Goal: Communication & Community: Answer question/provide support

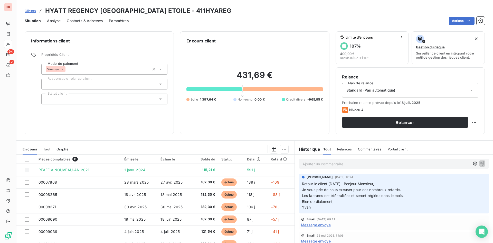
scroll to position [26, 0]
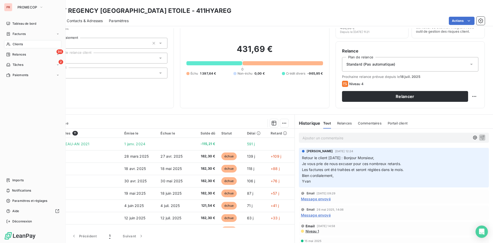
click at [31, 45] on div "Clients" at bounding box center [32, 44] width 57 height 8
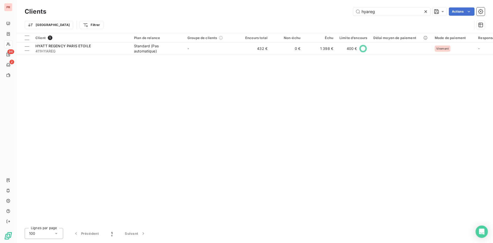
drag, startPoint x: 380, startPoint y: 9, endPoint x: 318, endPoint y: 10, distance: 62.2
click at [318, 10] on div "hyareg Actions" at bounding box center [268, 11] width 432 height 8
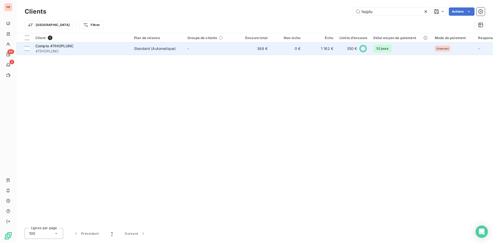
type input "hoplu"
click at [201, 50] on td "-" at bounding box center [210, 48] width 53 height 12
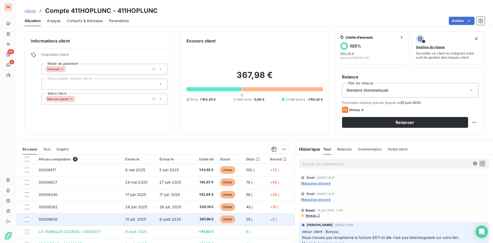
click at [105, 220] on td "00009630" at bounding box center [79, 219] width 87 height 12
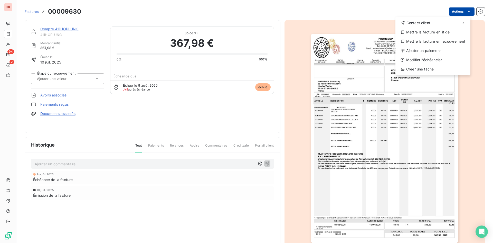
click at [455, 10] on html "PR 94 2 Factures 00009630 Actions Contact client Mettre la facture en litige Me…" at bounding box center [246, 121] width 493 height 243
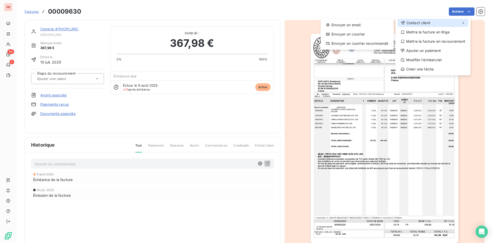
click at [412, 24] on span "Contact client" at bounding box center [419, 22] width 24 height 5
click at [366, 24] on div "Envoyer un email" at bounding box center [357, 25] width 69 height 8
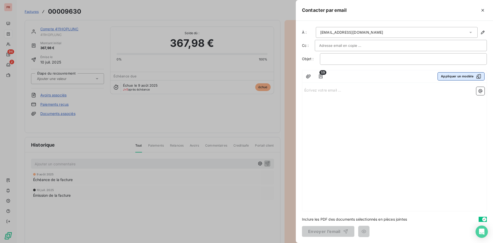
click at [470, 80] on button "Appliquer un modèle" at bounding box center [461, 76] width 47 height 8
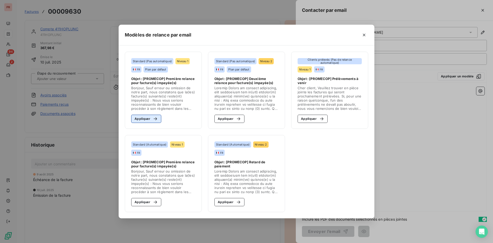
click at [152, 122] on button "Appliquer" at bounding box center [146, 119] width 30 height 8
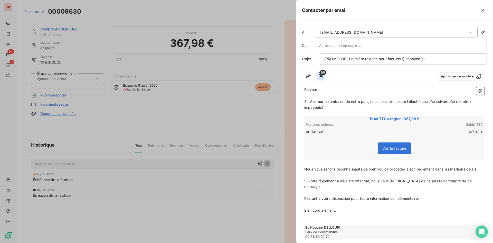
click at [320, 75] on icon "button" at bounding box center [320, 76] width 5 height 5
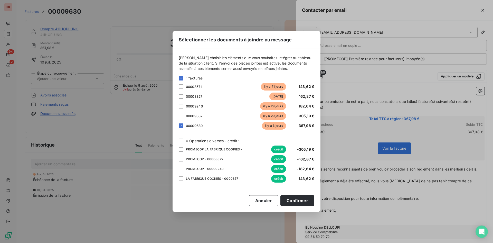
click at [341, 117] on div "Sélectionner les documents à joindre au message [PERSON_NAME] choisir les éléme…" at bounding box center [246, 121] width 493 height 243
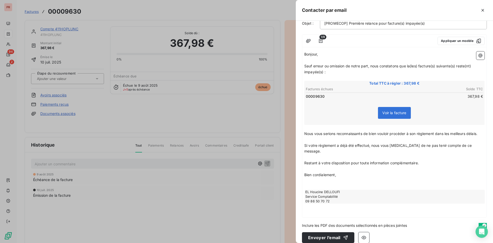
scroll to position [36, 0]
click at [328, 235] on button "Envoyer l’email" at bounding box center [328, 237] width 52 height 11
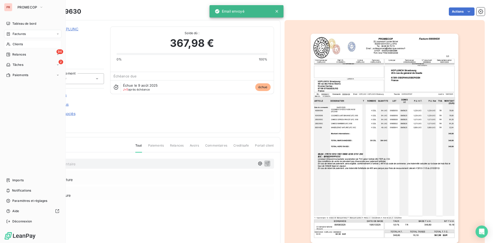
click at [21, 42] on div "Clients" at bounding box center [32, 44] width 57 height 8
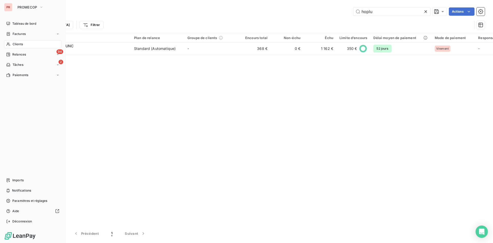
click at [14, 45] on span "Clients" at bounding box center [18, 44] width 10 height 5
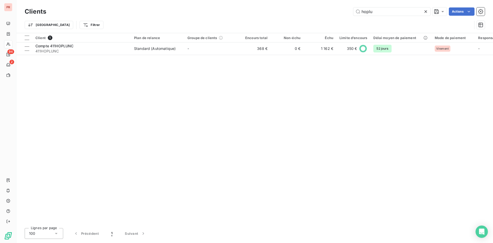
click at [428, 12] on icon at bounding box center [425, 11] width 5 height 5
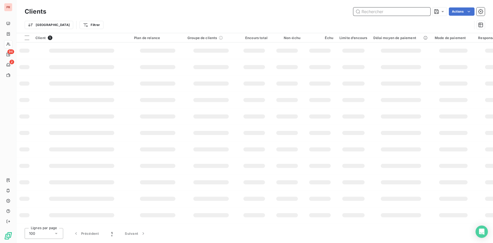
click at [376, 15] on input "text" at bounding box center [391, 11] width 77 height 8
click at [375, 13] on input "text" at bounding box center [391, 11] width 77 height 8
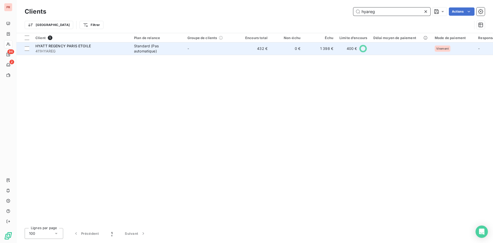
type input "hyareg"
click at [140, 52] on div "Standard (Pas automatique)" at bounding box center [157, 48] width 47 height 10
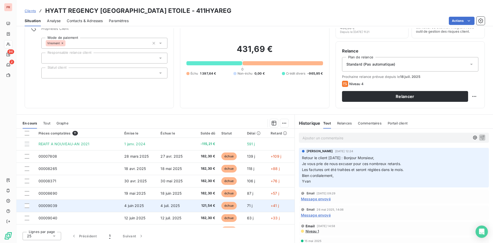
scroll to position [46, 0]
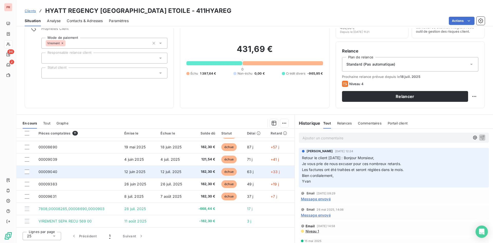
click at [26, 175] on td at bounding box center [25, 171] width 19 height 12
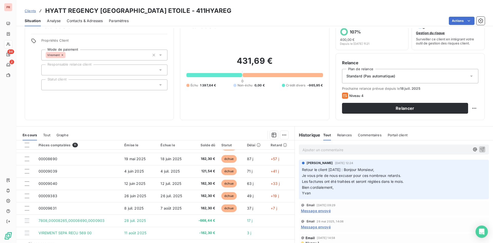
scroll to position [26, 0]
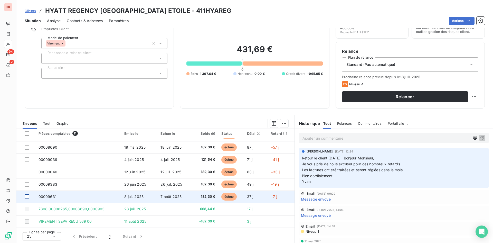
click at [27, 196] on div at bounding box center [27, 196] width 5 height 5
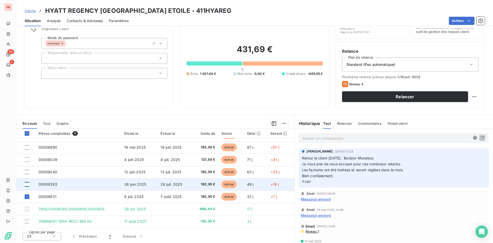
click at [26, 185] on div at bounding box center [27, 184] width 5 height 5
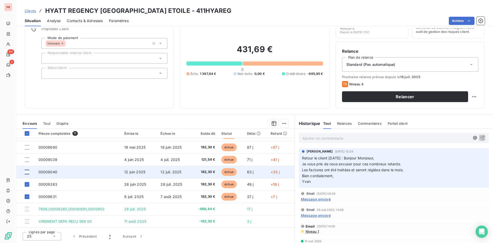
click at [26, 171] on div at bounding box center [27, 171] width 5 height 5
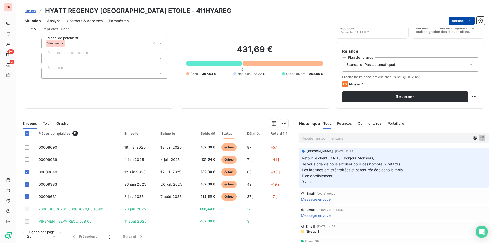
click at [456, 20] on html "PR 94 2 Clients HYATT REGENCY [GEOGRAPHIC_DATA] ETOILE - 411HYAREG Situation An…" at bounding box center [246, 121] width 493 height 243
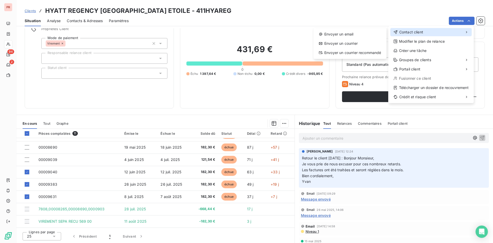
click at [430, 32] on div "Contact client" at bounding box center [430, 32] width 81 height 8
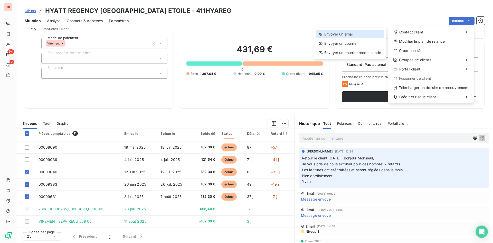
click at [341, 35] on div "Envoyer un email" at bounding box center [350, 34] width 69 height 8
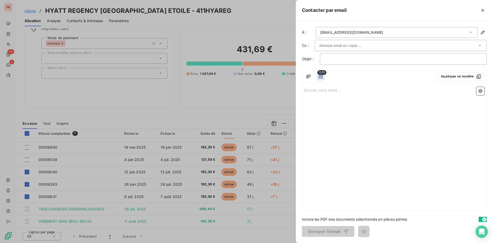
click at [319, 77] on icon "button" at bounding box center [320, 76] width 5 height 5
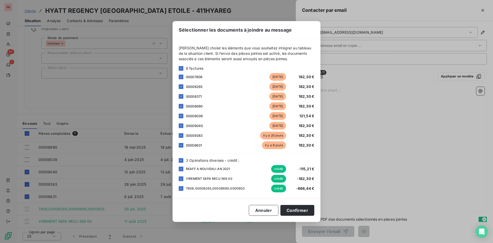
click at [182, 71] on div "8 factures" at bounding box center [247, 67] width 136 height 5
click at [180, 160] on icon at bounding box center [181, 160] width 3 height 3
click at [181, 67] on icon at bounding box center [181, 68] width 3 height 3
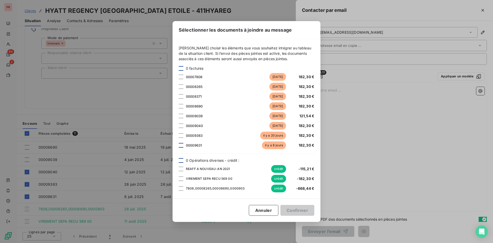
click at [181, 146] on div at bounding box center [181, 145] width 5 height 5
click at [180, 134] on div at bounding box center [181, 135] width 5 height 5
click at [181, 126] on div at bounding box center [181, 125] width 5 height 5
click at [303, 209] on button "Confirmer" at bounding box center [297, 210] width 34 height 11
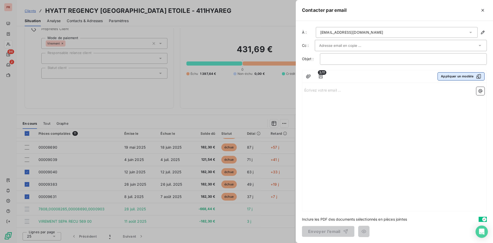
click at [473, 76] on button "Appliquer un modèle" at bounding box center [461, 76] width 47 height 8
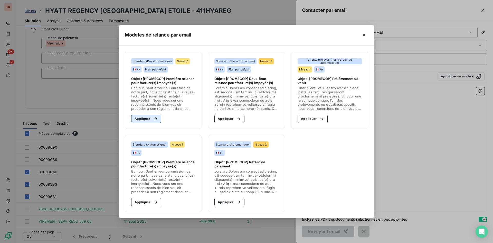
click at [156, 119] on icon "button" at bounding box center [155, 118] width 3 height 3
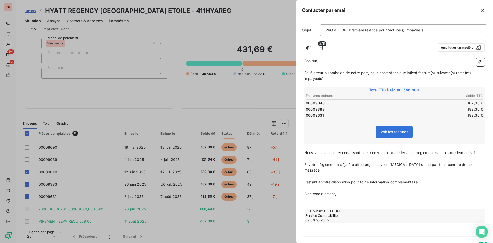
scroll to position [48, 0]
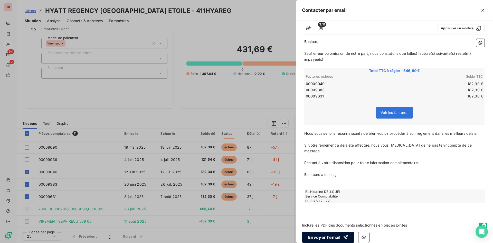
click at [331, 232] on button "Envoyer l’email" at bounding box center [328, 237] width 52 height 11
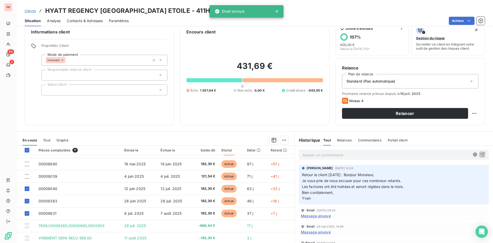
scroll to position [0, 0]
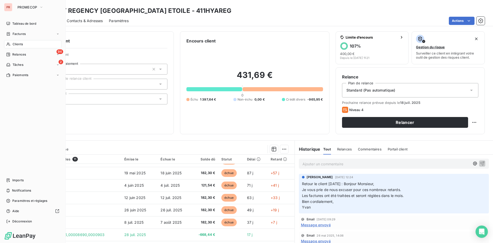
drag, startPoint x: 16, startPoint y: 46, endPoint x: 46, endPoint y: 46, distance: 29.8
click at [16, 46] on div "Clients" at bounding box center [32, 44] width 57 height 8
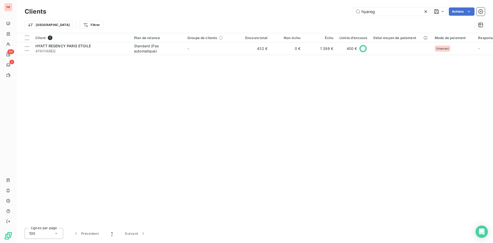
click at [426, 12] on icon at bounding box center [425, 11] width 3 height 3
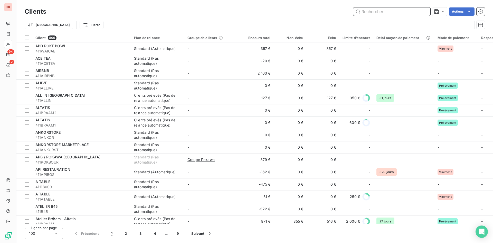
click at [399, 12] on input "text" at bounding box center [391, 11] width 77 height 8
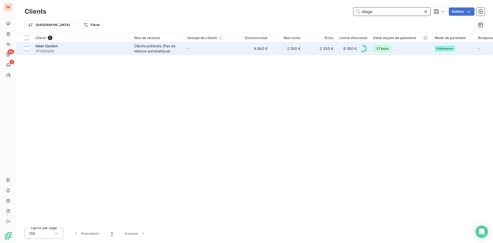
type input "idega"
click at [107, 46] on div "Ideel Garden" at bounding box center [81, 45] width 92 height 5
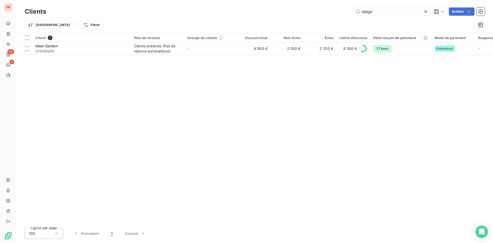
click at [426, 13] on icon at bounding box center [425, 11] width 5 height 5
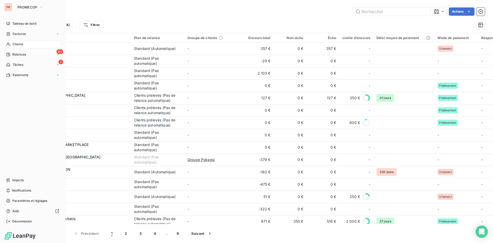
click at [28, 44] on div "Clients" at bounding box center [32, 44] width 57 height 8
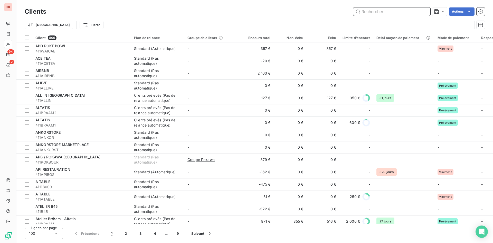
click at [383, 11] on input "text" at bounding box center [391, 11] width 77 height 8
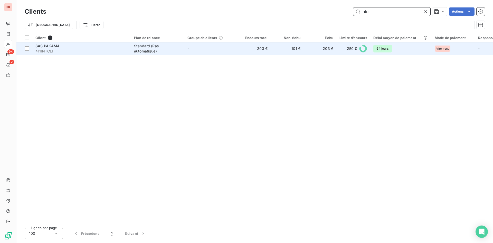
type input "intcli"
click at [112, 49] on span "411INTCLI" at bounding box center [81, 51] width 92 height 5
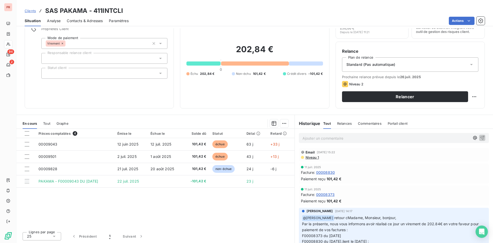
scroll to position [26, 0]
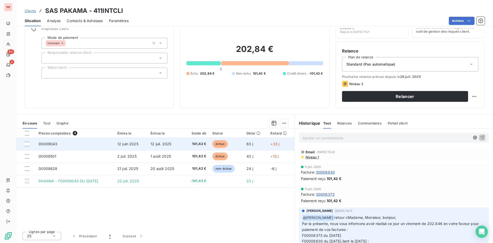
click at [28, 146] on td at bounding box center [25, 144] width 19 height 12
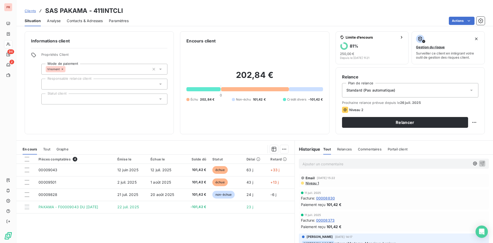
click at [312, 184] on span "Niveau 1" at bounding box center [312, 183] width 14 height 4
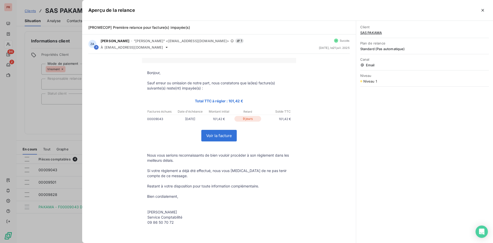
click at [68, 126] on div at bounding box center [246, 121] width 493 height 243
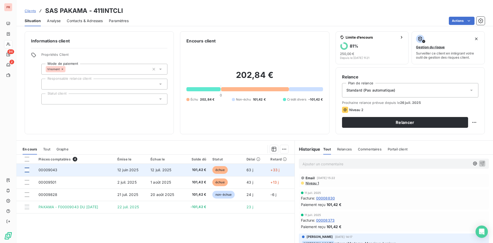
click at [27, 169] on div at bounding box center [27, 169] width 5 height 5
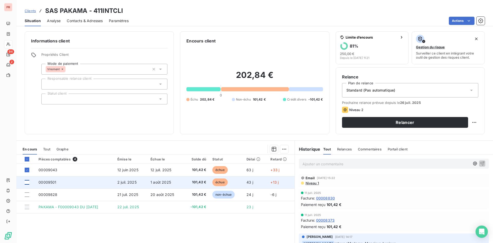
click at [26, 181] on div at bounding box center [27, 182] width 5 height 5
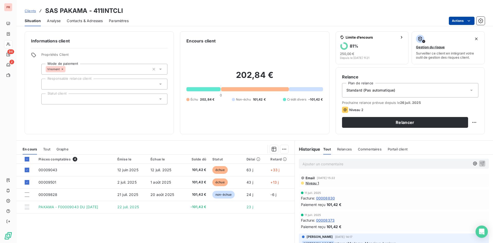
click at [459, 23] on html "PR 94 2 Clients SAS PAKAMA - 411INTCLI Situation Analyse Contacts & Adresses Pa…" at bounding box center [246, 121] width 493 height 243
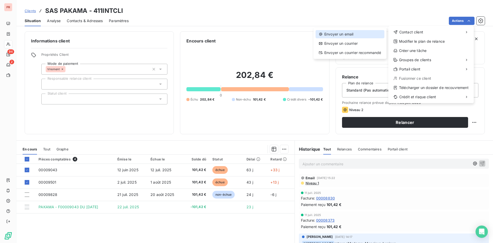
click at [339, 36] on div "Envoyer un email" at bounding box center [350, 34] width 69 height 8
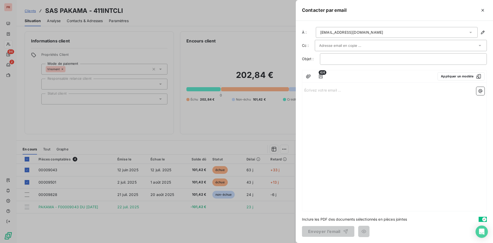
click at [327, 90] on p "Écrivez votre email ... ﻿" at bounding box center [394, 90] width 180 height 6
click at [323, 75] on icon "button" at bounding box center [320, 76] width 5 height 5
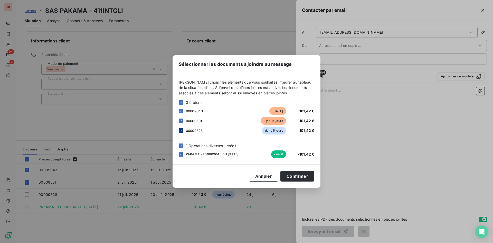
click at [181, 132] on icon at bounding box center [181, 130] width 3 height 3
click at [180, 143] on div at bounding box center [181, 145] width 5 height 5
click at [182, 110] on icon at bounding box center [181, 110] width 3 height 3
click at [299, 174] on button "Confirmer" at bounding box center [297, 176] width 34 height 11
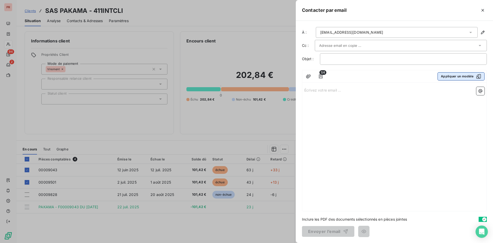
click at [461, 75] on button "Appliquer un modèle" at bounding box center [461, 76] width 47 height 8
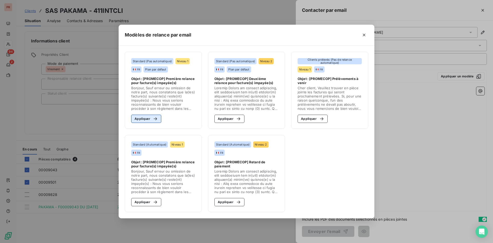
click at [156, 120] on icon "button" at bounding box center [155, 118] width 5 height 5
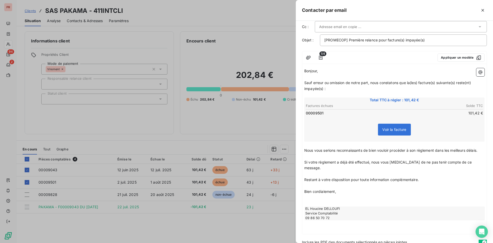
scroll to position [36, 0]
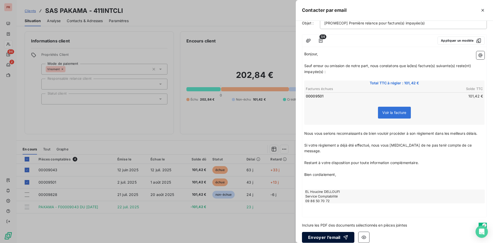
click at [335, 233] on button "Envoyer l’email" at bounding box center [328, 237] width 52 height 11
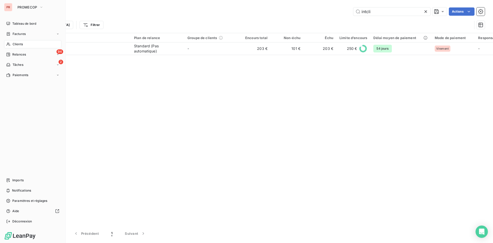
click at [12, 42] on div "Clients" at bounding box center [32, 44] width 57 height 8
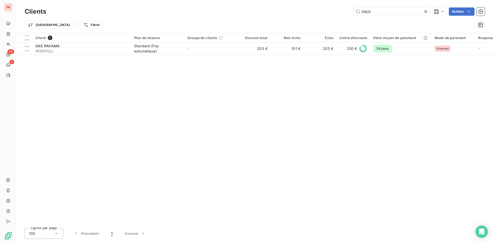
click at [426, 13] on icon at bounding box center [425, 11] width 5 height 5
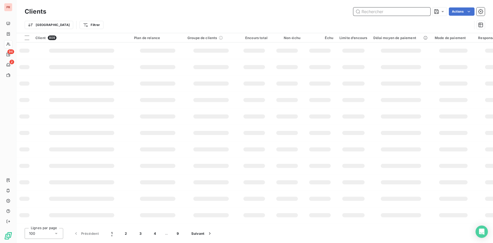
click at [381, 14] on input "text" at bounding box center [391, 11] width 77 height 8
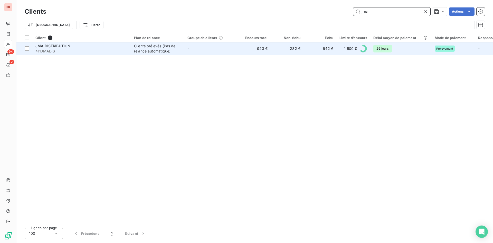
type input "jma"
click at [178, 48] on div "Clients prélevés (Pas de relance automatique)" at bounding box center [157, 48] width 47 height 10
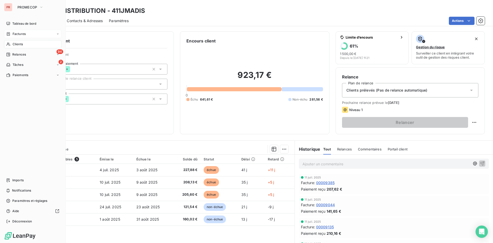
click at [30, 34] on div "Factures" at bounding box center [32, 34] width 57 height 8
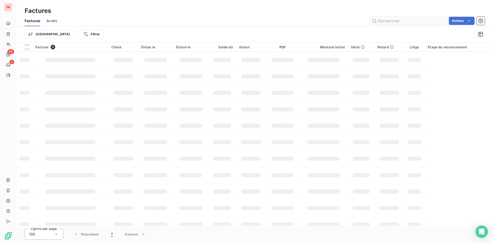
click at [402, 21] on input "text" at bounding box center [408, 21] width 77 height 8
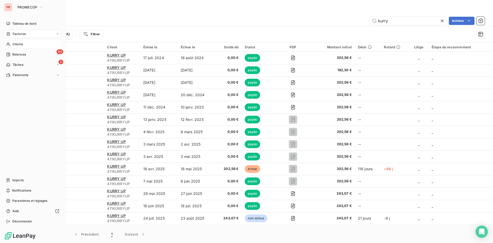
type input "kurry"
drag, startPoint x: 18, startPoint y: 43, endPoint x: 51, endPoint y: 40, distance: 33.5
click at [18, 43] on span "Clients" at bounding box center [18, 44] width 10 height 5
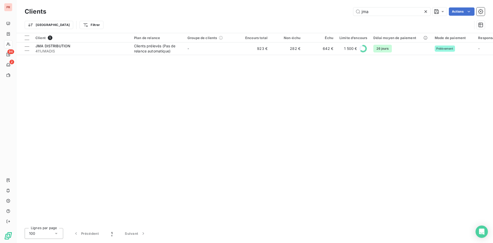
click at [423, 11] on icon at bounding box center [425, 11] width 5 height 5
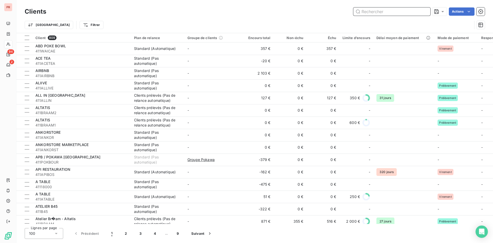
click at [378, 9] on input "text" at bounding box center [391, 11] width 77 height 8
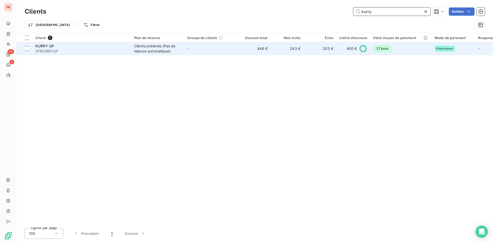
type input "kurry"
click at [91, 52] on span "411KURRYUP" at bounding box center [81, 51] width 92 height 5
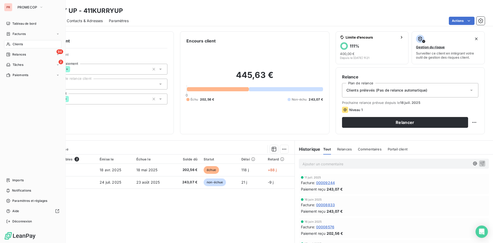
drag, startPoint x: 20, startPoint y: 46, endPoint x: 56, endPoint y: 43, distance: 36.8
click at [20, 46] on span "Clients" at bounding box center [18, 44] width 10 height 5
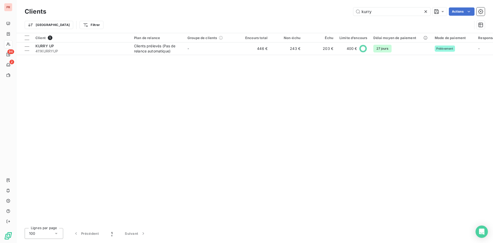
drag, startPoint x: 396, startPoint y: 11, endPoint x: 313, endPoint y: 24, distance: 84.1
click at [313, 24] on div "Clients kurry Actions Trier Filtrer" at bounding box center [255, 19] width 460 height 27
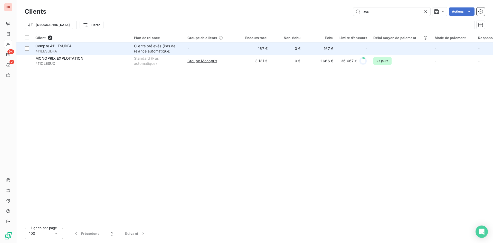
type input "lesu"
click at [69, 51] on span "411LESUDFA" at bounding box center [81, 51] width 92 height 5
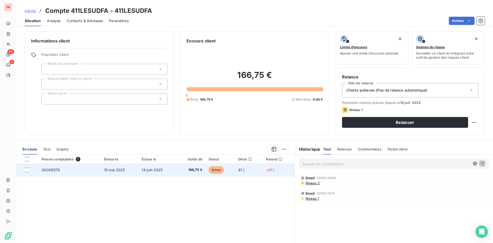
click at [212, 166] on span "échue" at bounding box center [216, 170] width 15 height 8
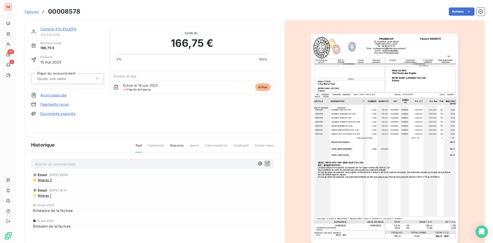
click at [392, 172] on img "button" at bounding box center [385, 138] width 148 height 209
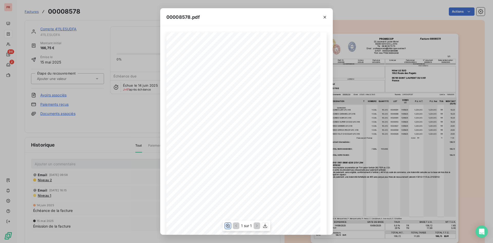
click at [228, 228] on icon "button" at bounding box center [227, 225] width 5 height 5
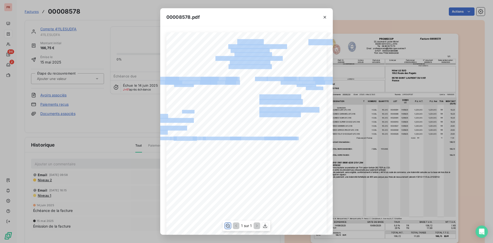
click at [255, 140] on div "Commandé par [PERSON_NAME]. Cli. Livré à Facturé à LESUD 2505466 LESUD LESUDFA …" at bounding box center [246, 213] width 160 height 363
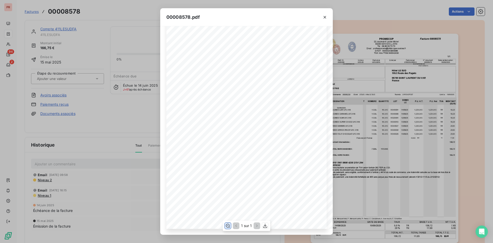
scroll to position [171, 0]
click at [77, 103] on div "00008578.pdf Commandé par Réf. Cli. Livré à Facturé à LESUD 2505466 LESUD LESUD…" at bounding box center [246, 121] width 493 height 243
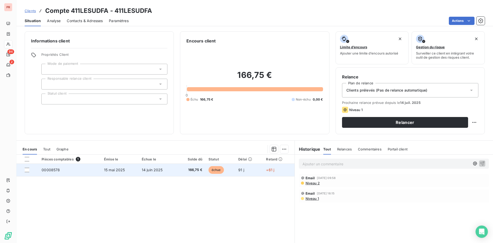
click at [180, 170] on span "166,75 €" at bounding box center [191, 169] width 23 height 5
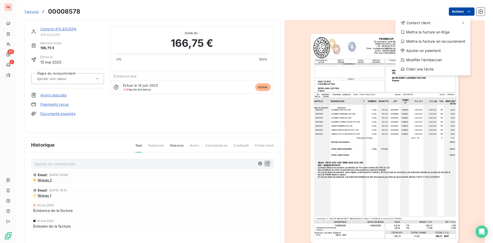
click at [452, 11] on html "PR 94 2 Factures 00008578 Actions Contact client Mettre la facture en litige Me…" at bounding box center [246, 121] width 493 height 243
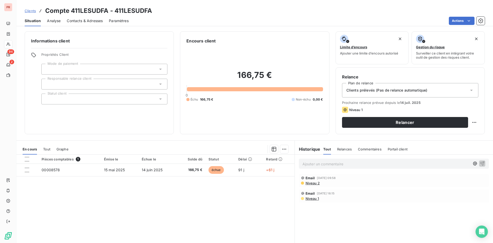
click at [315, 183] on span "Niveau 2" at bounding box center [312, 183] width 15 height 4
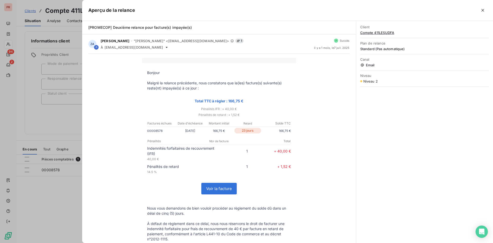
drag, startPoint x: 42, startPoint y: 34, endPoint x: 25, endPoint y: 19, distance: 22.8
click at [34, 27] on div at bounding box center [246, 121] width 493 height 243
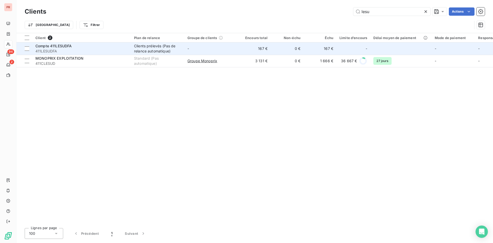
click at [93, 53] on span "411LESUDFA" at bounding box center [81, 51] width 92 height 5
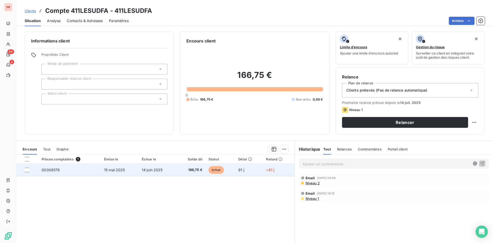
click at [196, 166] on td "166,75 €" at bounding box center [190, 170] width 29 height 12
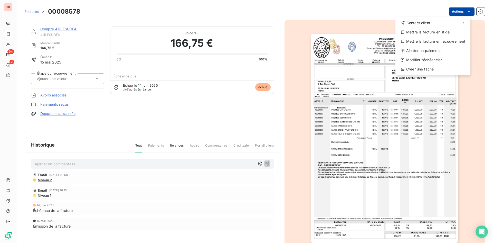
click at [453, 12] on html "PR 94 2 Factures 00008578 Actions Contact client Mettre la facture en litige Me…" at bounding box center [246, 121] width 493 height 243
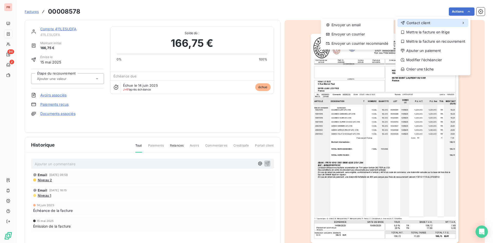
click at [409, 23] on span "Contact client" at bounding box center [419, 22] width 24 height 5
click at [346, 26] on div "Envoyer un email" at bounding box center [357, 25] width 69 height 8
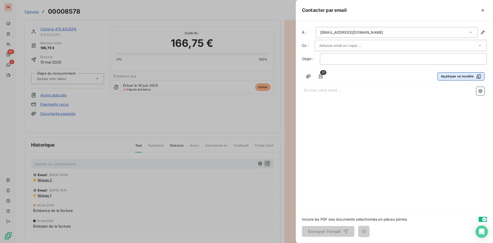
click at [451, 79] on button "Appliquer un modèle" at bounding box center [461, 76] width 47 height 8
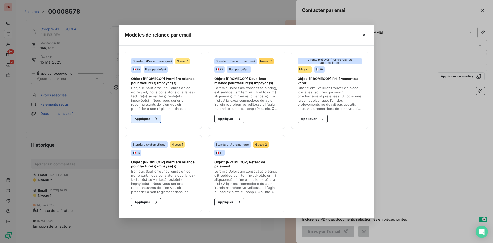
click at [137, 117] on button "Appliquer" at bounding box center [146, 119] width 30 height 8
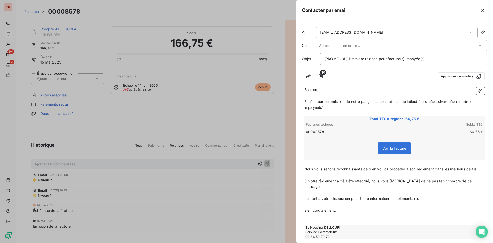
click at [329, 48] on input "text" at bounding box center [346, 46] width 55 height 8
paste input "[EMAIL_ADDRESS][DOMAIN_NAME]"
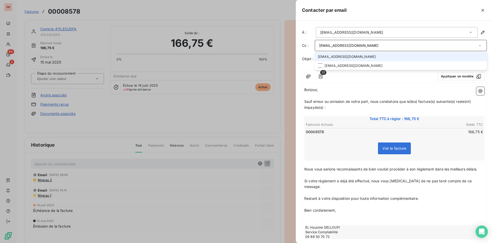
type input "[EMAIL_ADDRESS][DOMAIN_NAME]"
click at [328, 58] on li "[EMAIL_ADDRESS][DOMAIN_NAME]" at bounding box center [401, 56] width 172 height 9
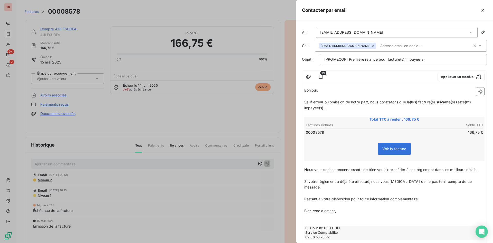
click at [353, 75] on div at bounding box center [381, 77] width 105 height 8
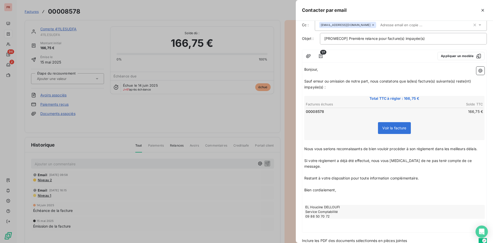
scroll to position [36, 0]
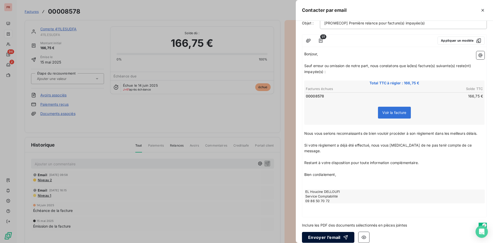
click at [324, 232] on button "Envoyer l’email" at bounding box center [328, 237] width 52 height 11
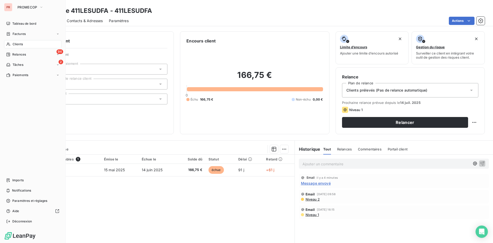
click at [26, 50] on nav "Tableau de bord Factures Clients 94 Relances 2 Tâches Paiements" at bounding box center [32, 50] width 57 height 60
click at [20, 44] on span "Clients" at bounding box center [18, 44] width 10 height 5
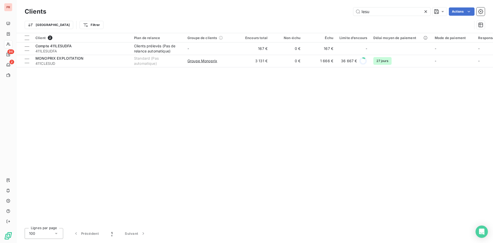
drag, startPoint x: 389, startPoint y: 13, endPoint x: 343, endPoint y: 14, distance: 46.2
click at [343, 14] on div "lesu Actions" at bounding box center [268, 11] width 432 height 8
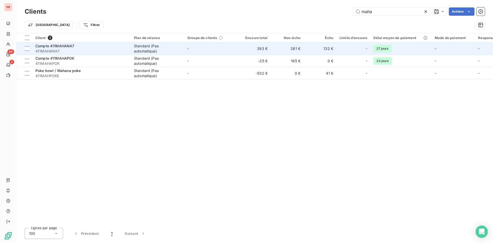
type input "maha"
click at [72, 51] on span "411MAHANA7" at bounding box center [81, 51] width 92 height 5
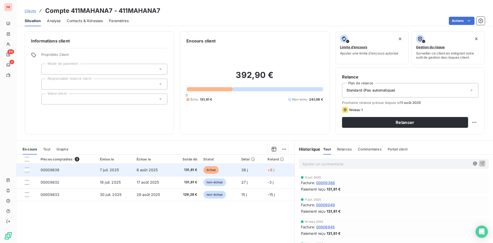
click at [84, 172] on td "00009639" at bounding box center [66, 170] width 59 height 12
click at [143, 169] on span "6 août 2025" at bounding box center [147, 169] width 21 height 4
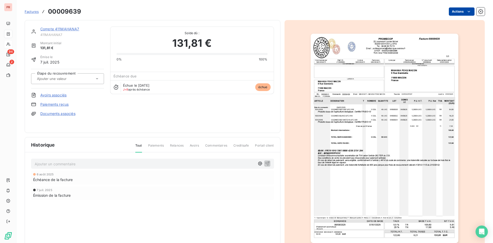
click at [451, 11] on html "PR 94 2 Factures 00009639 Actions Compte 411MAHANA7 411MAHANA7 Montant initial …" at bounding box center [246, 121] width 493 height 243
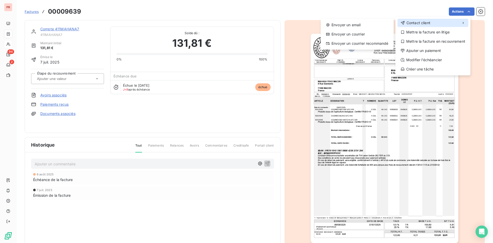
click at [415, 20] on div "Contact client" at bounding box center [433, 23] width 71 height 8
click at [357, 21] on div "Envoyer un email" at bounding box center [357, 25] width 69 height 8
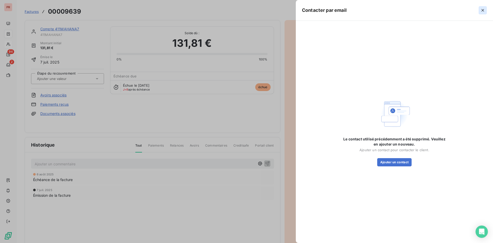
click at [483, 10] on icon "button" at bounding box center [482, 10] width 5 height 5
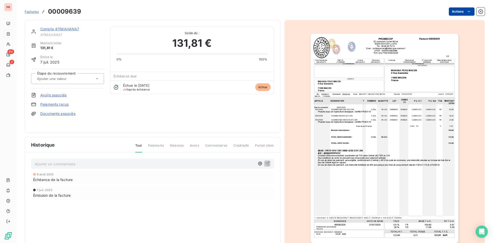
click at [458, 11] on html "PR 94 2 Factures 00009639 Actions Compte 411MAHANA7 411MAHANA7 Montant initial …" at bounding box center [246, 121] width 493 height 243
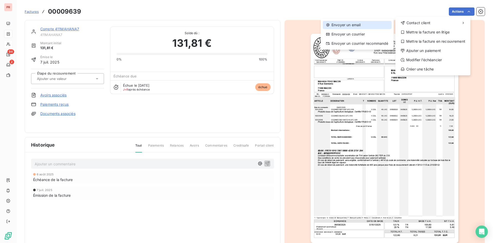
click at [334, 26] on div "Envoyer un email" at bounding box center [357, 25] width 69 height 8
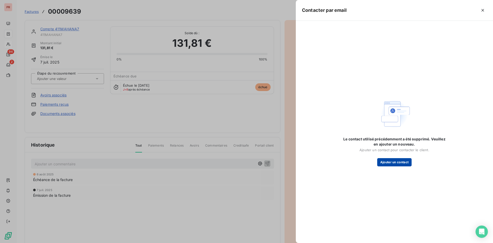
click at [399, 163] on button "Ajouter un contact" at bounding box center [394, 162] width 35 height 8
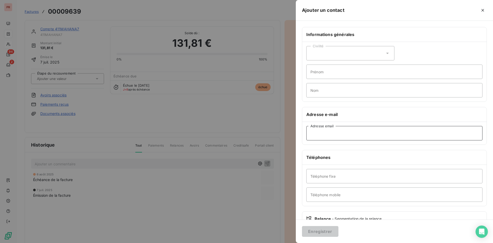
click at [331, 136] on input "Adresse email" at bounding box center [394, 133] width 176 height 14
paste input "[EMAIL_ADDRESS][DOMAIN_NAME]"
click at [312, 131] on input "[EMAIL_ADDRESS][DOMAIN_NAME]" at bounding box center [394, 133] width 176 height 14
type input "[EMAIL_ADDRESS][DOMAIN_NAME]"
click at [313, 231] on button "Enregistrer" at bounding box center [320, 231] width 36 height 11
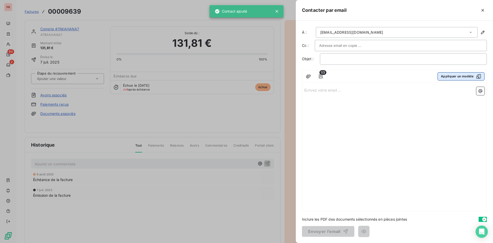
click at [477, 75] on icon "button" at bounding box center [478, 76] width 5 height 5
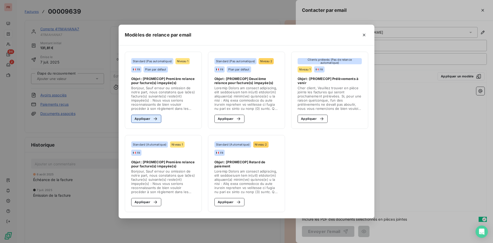
click at [145, 118] on button "Appliquer" at bounding box center [146, 119] width 30 height 8
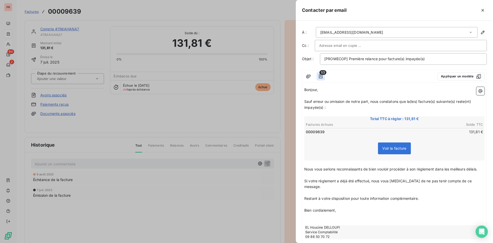
click at [322, 75] on icon "button" at bounding box center [320, 76] width 5 height 5
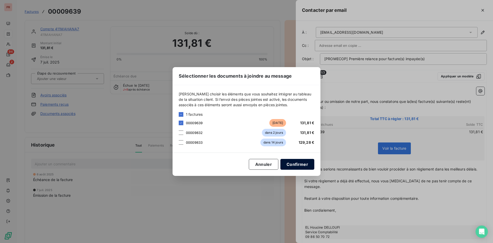
click at [298, 163] on button "Confirmer" at bounding box center [297, 164] width 34 height 11
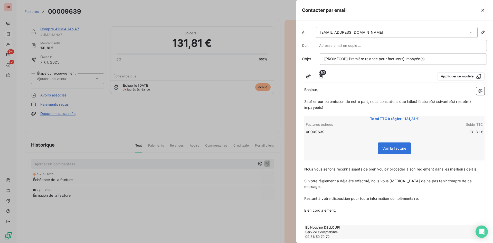
scroll to position [36, 0]
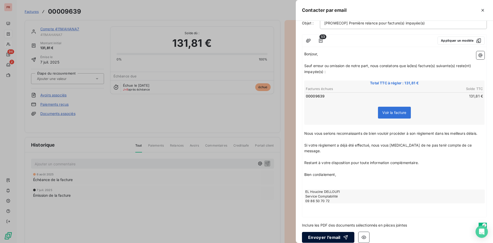
click at [325, 232] on button "Envoyer l’email" at bounding box center [328, 237] width 52 height 11
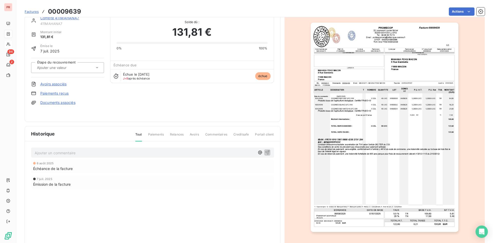
scroll to position [22, 0]
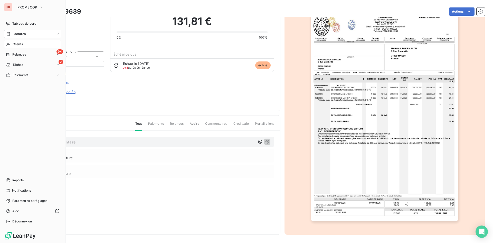
click at [23, 43] on div "Clients" at bounding box center [32, 44] width 57 height 8
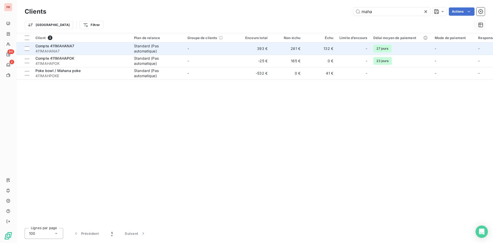
click at [67, 48] on div "Compte 411MAHANA7" at bounding box center [81, 45] width 92 height 5
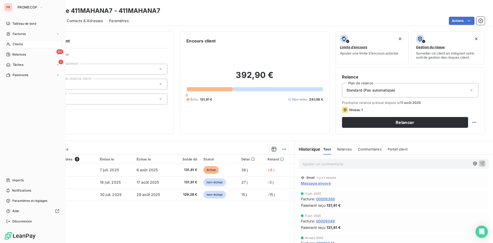
click at [13, 42] on span "Clients" at bounding box center [18, 44] width 10 height 5
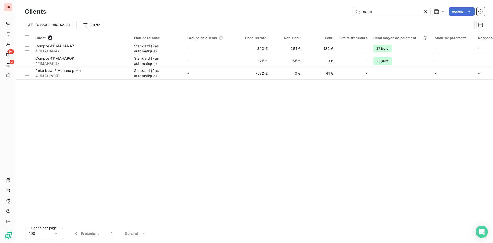
click at [424, 13] on icon at bounding box center [425, 11] width 3 height 3
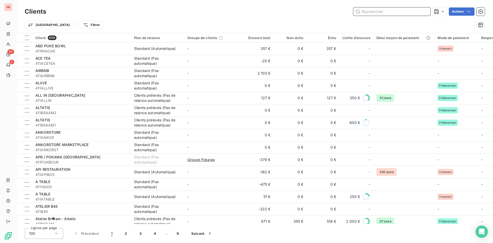
click at [375, 12] on input "text" at bounding box center [391, 11] width 77 height 8
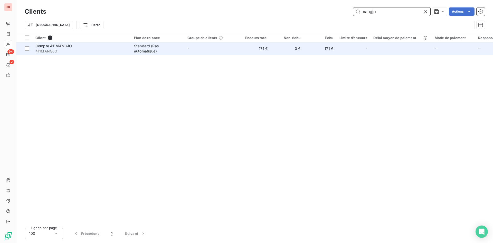
type input "mangjo"
click at [64, 53] on span "411MANGJO" at bounding box center [81, 51] width 92 height 5
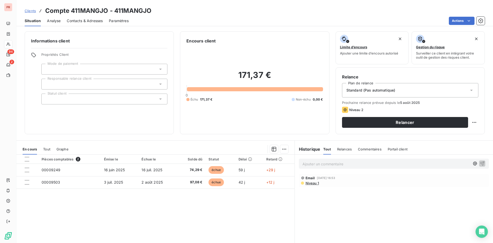
click at [312, 183] on span "Niveau 1" at bounding box center [312, 183] width 14 height 4
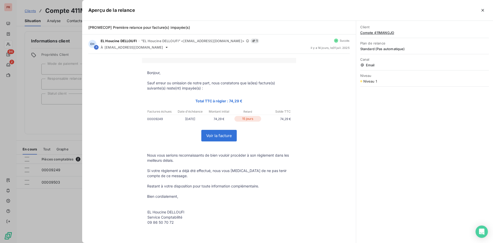
click at [64, 125] on div at bounding box center [246, 121] width 493 height 243
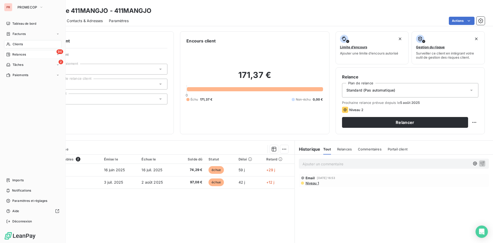
click at [20, 53] on span "Relances" at bounding box center [19, 54] width 14 height 5
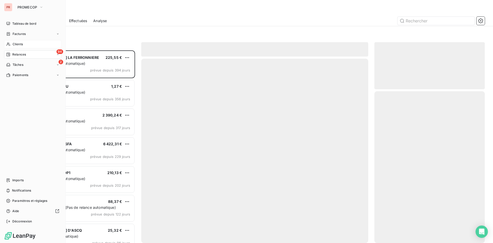
scroll to position [188, 107]
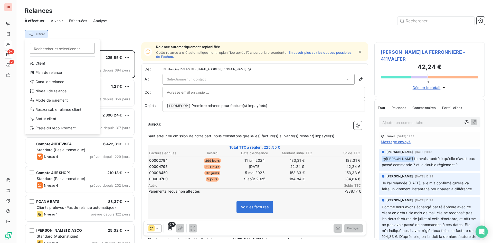
click at [37, 33] on html "PR 94 2 Relances À effectuer À venir Effectuées Analyse Filtrer Rechercher et s…" at bounding box center [246, 121] width 493 height 243
click at [42, 48] on input "Rechercher et sélectionner" at bounding box center [62, 48] width 65 height 11
click at [42, 61] on div "Client" at bounding box center [62, 63] width 71 height 8
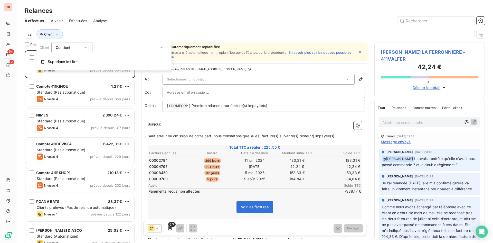
click at [120, 48] on div at bounding box center [132, 47] width 74 height 11
type input "mangjo"
click at [129, 59] on li "Compte 411MANGJO - 411MANGJO" at bounding box center [132, 58] width 74 height 9
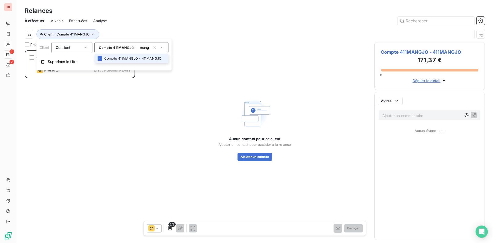
scroll to position [188, 107]
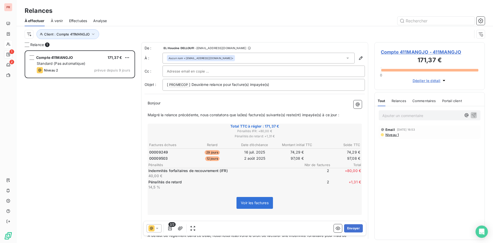
click at [75, 129] on div "Compte 411MANGJO 171,37 € Standard (Pas automatique) Niveau 2 prévue depuis 9 j…" at bounding box center [80, 146] width 110 height 192
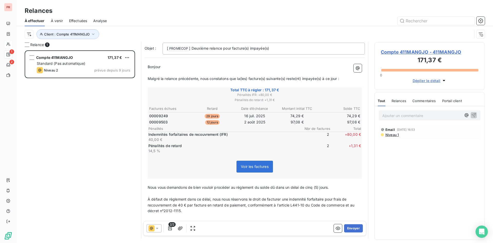
scroll to position [0, 0]
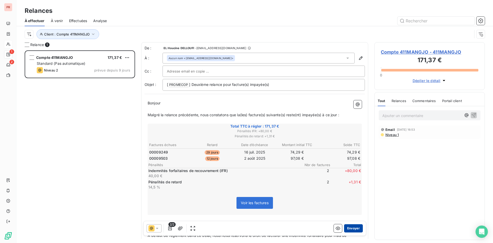
click at [348, 225] on button "Envoyer" at bounding box center [353, 228] width 19 height 8
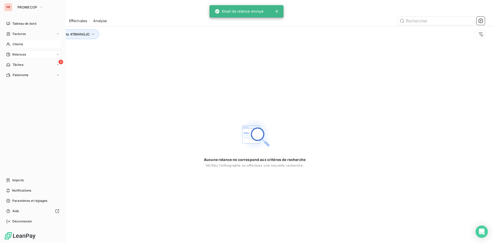
click at [11, 43] on div "Clients" at bounding box center [32, 44] width 57 height 8
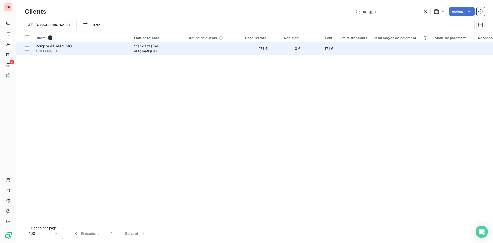
click at [214, 48] on td "-" at bounding box center [210, 48] width 53 height 12
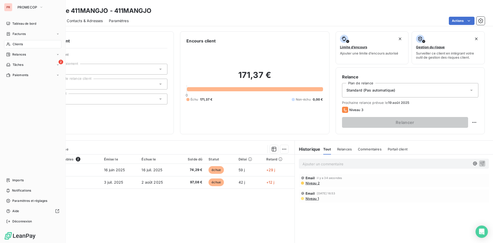
click at [25, 44] on div "Clients" at bounding box center [32, 44] width 57 height 8
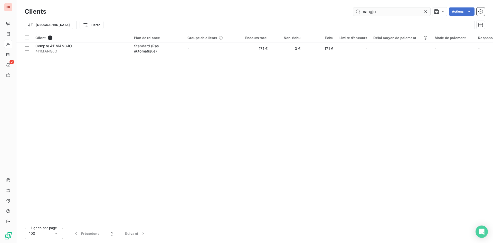
click at [383, 12] on input "mangjo" at bounding box center [391, 11] width 77 height 8
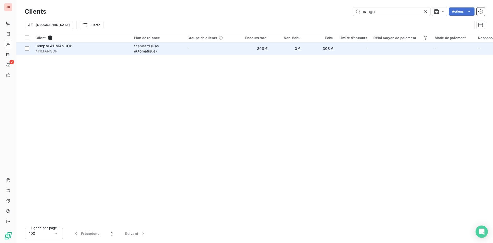
type input "mango"
click at [69, 47] on span "Compte 411MANGOP" at bounding box center [53, 46] width 37 height 4
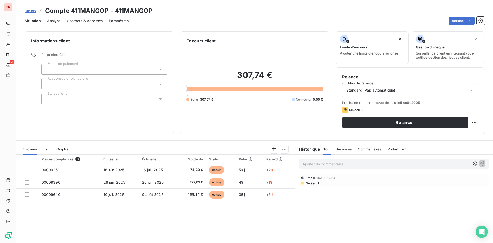
click at [312, 183] on span "Niveau 1" at bounding box center [312, 183] width 14 height 4
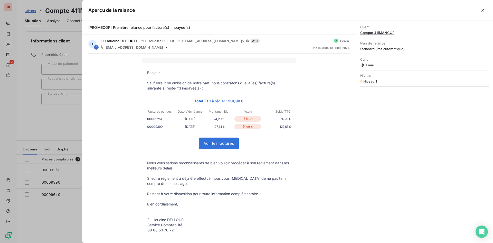
click at [66, 122] on div at bounding box center [246, 121] width 493 height 243
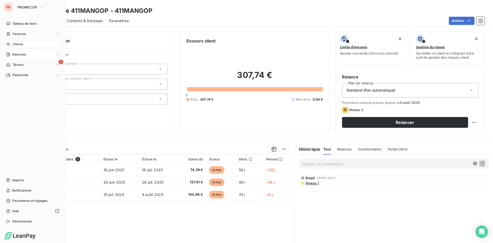
click at [17, 53] on span "Relances" at bounding box center [19, 54] width 14 height 5
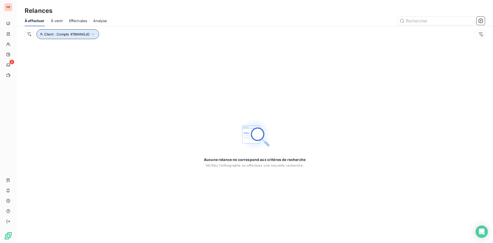
click at [72, 31] on button "Client : Compte 411MANGJO" at bounding box center [67, 34] width 63 height 10
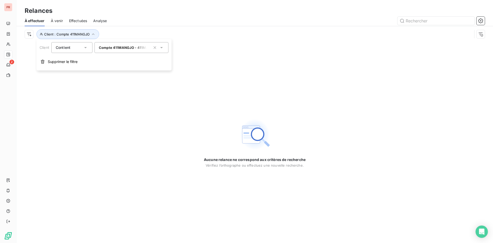
click at [138, 49] on span "Compte 411MANGJO - 411MANGJO" at bounding box center [129, 47] width 60 height 4
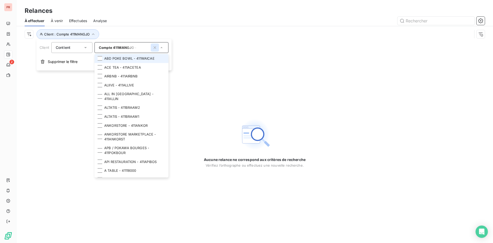
click at [154, 46] on icon "button" at bounding box center [154, 47] width 5 height 5
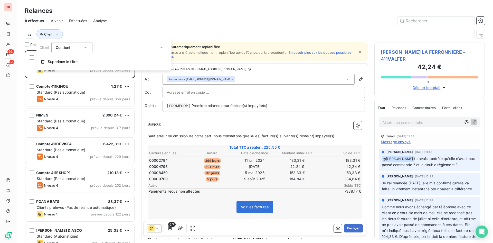
scroll to position [188, 107]
click at [110, 45] on div at bounding box center [132, 47] width 74 height 11
type input "mANGO"
click at [132, 60] on li "Compte 411MANGOP - 411MANGOP" at bounding box center [132, 58] width 74 height 9
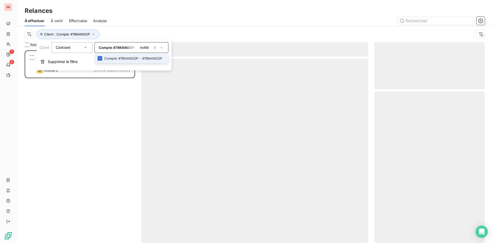
scroll to position [188, 107]
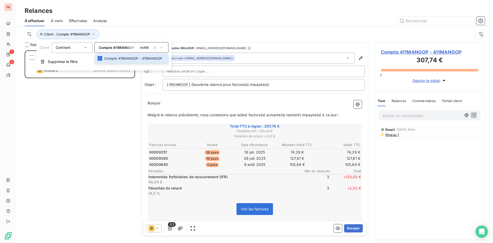
click at [95, 163] on div "Compte 411MANGOP 307,74 € Standard (Pas automatique) Niveau 2 prévue depuis 9 j…" at bounding box center [80, 146] width 110 height 192
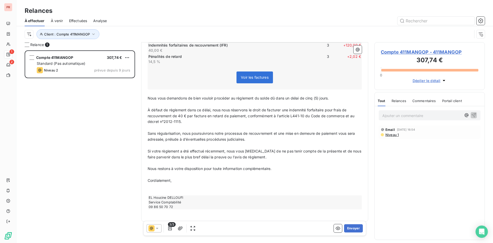
scroll to position [136, 0]
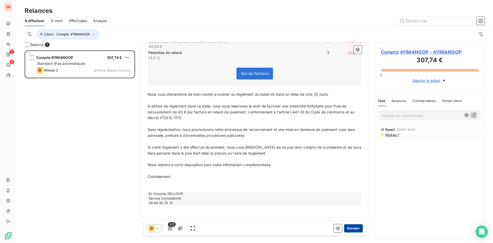
click at [354, 226] on button "Envoyer" at bounding box center [353, 228] width 19 height 8
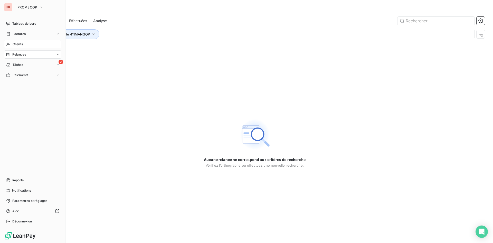
click at [18, 44] on span "Clients" at bounding box center [18, 44] width 10 height 5
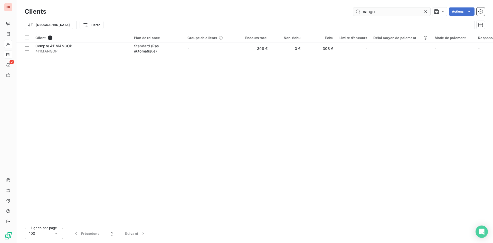
click at [424, 10] on icon at bounding box center [425, 11] width 5 height 5
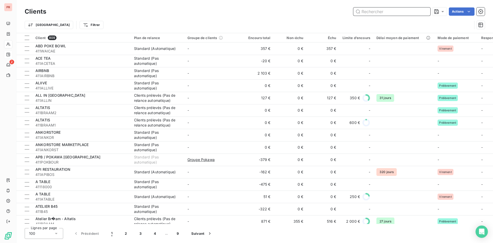
click at [360, 12] on input "text" at bounding box center [391, 11] width 77 height 8
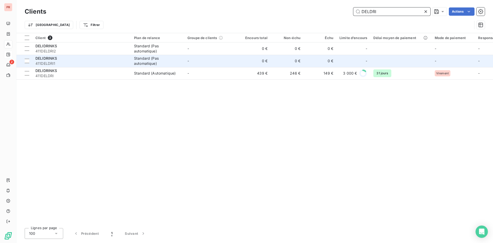
type input "DELDRI"
click at [62, 61] on span "411DELDRI1" at bounding box center [81, 63] width 92 height 5
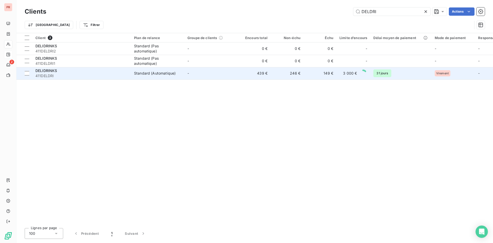
click at [65, 78] on span "411DELDRI" at bounding box center [81, 75] width 92 height 5
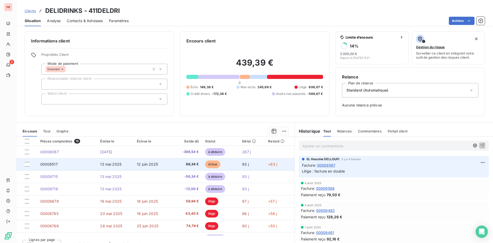
click at [143, 164] on span "12 juin 2025" at bounding box center [147, 164] width 21 height 4
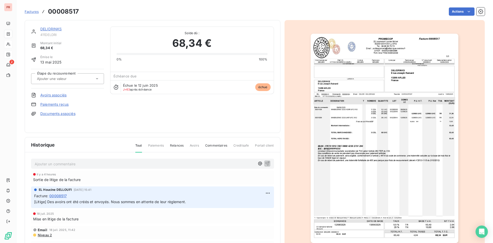
scroll to position [26, 0]
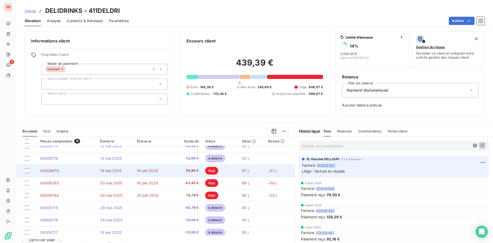
scroll to position [103, 0]
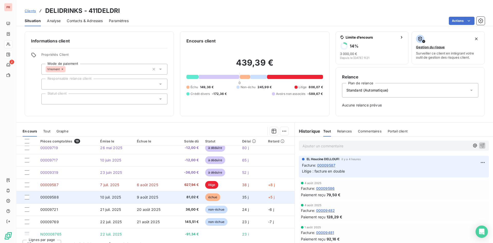
click at [119, 193] on td "10 juil. 2025" at bounding box center [115, 197] width 37 height 12
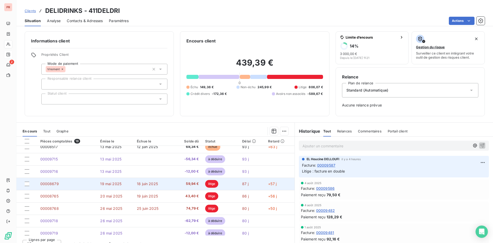
scroll to position [51, 0]
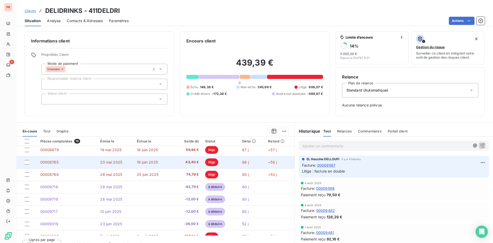
click at [143, 167] on td "19 juin 2025" at bounding box center [153, 162] width 39 height 12
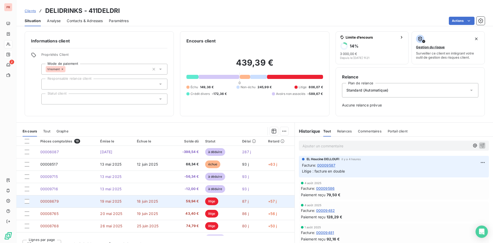
click at [140, 203] on td "18 juin 2025" at bounding box center [153, 201] width 39 height 12
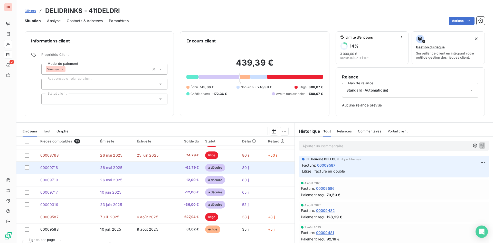
scroll to position [103, 0]
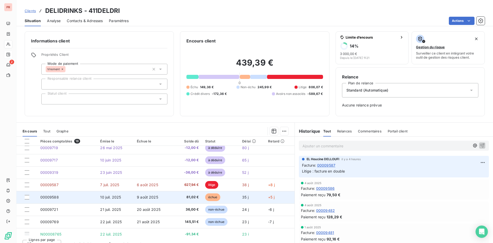
click at [121, 201] on td "10 juil. 2025" at bounding box center [115, 197] width 37 height 12
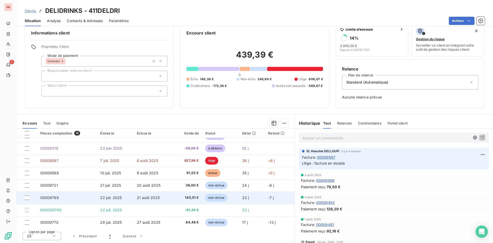
scroll to position [133, 0]
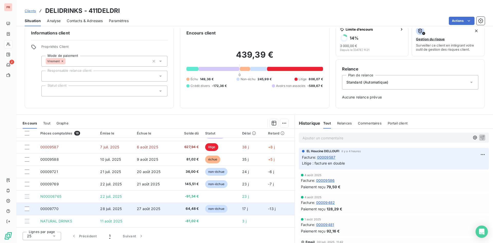
click at [131, 206] on td "28 juil. 2025" at bounding box center [115, 208] width 37 height 12
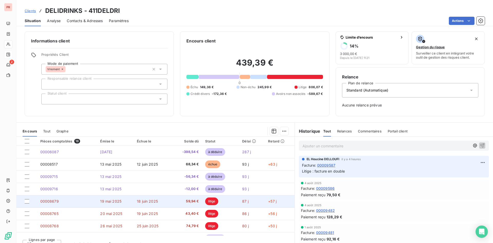
click at [64, 200] on td "00008679" at bounding box center [67, 201] width 60 height 12
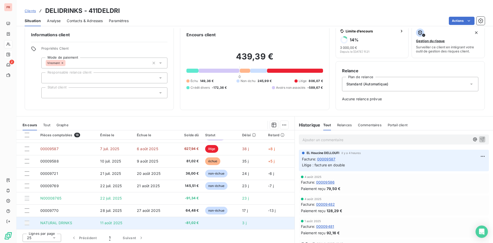
scroll to position [8, 0]
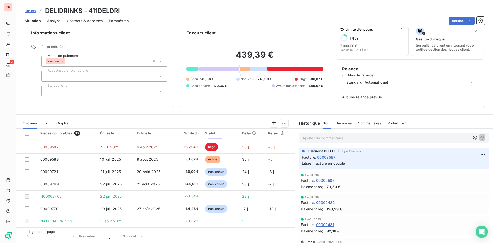
click at [52, 235] on icon at bounding box center [54, 235] width 5 height 5
click at [37, 225] on span "100" at bounding box center [36, 225] width 6 height 5
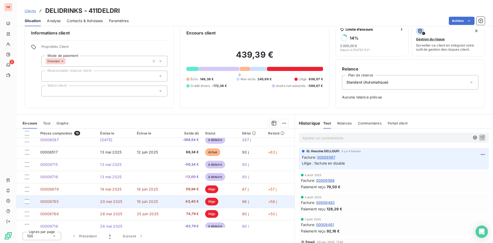
scroll to position [0, 0]
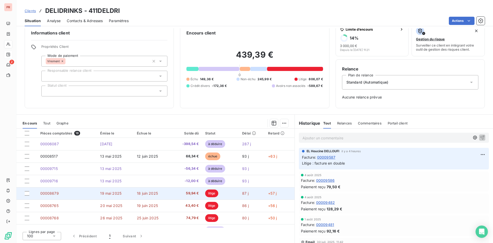
click at [158, 192] on td "18 juin 2025" at bounding box center [153, 193] width 39 height 12
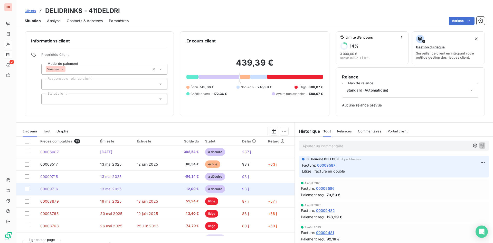
click at [156, 189] on td at bounding box center [153, 189] width 39 height 12
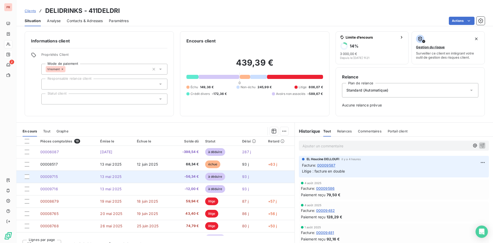
click at [142, 175] on td at bounding box center [153, 176] width 39 height 12
click at [161, 174] on td at bounding box center [153, 176] width 39 height 12
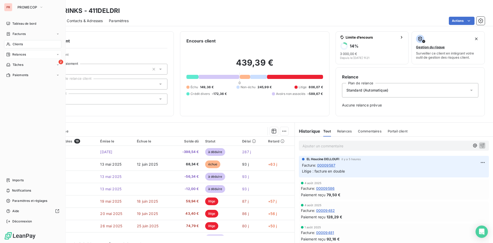
click at [22, 52] on div "Relances" at bounding box center [32, 54] width 57 height 8
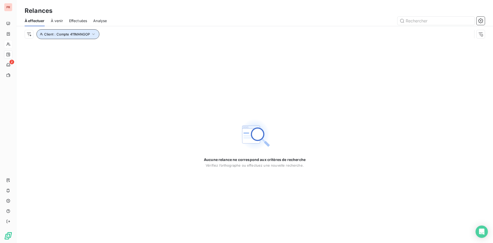
click at [79, 34] on span "Client : Compte 411MANGOP" at bounding box center [67, 34] width 46 height 4
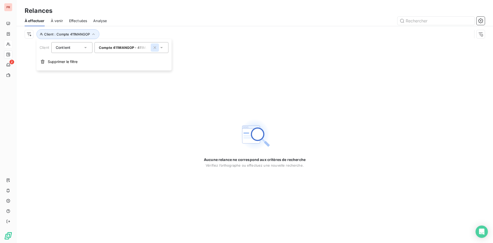
click at [157, 47] on icon "button" at bounding box center [154, 47] width 5 height 5
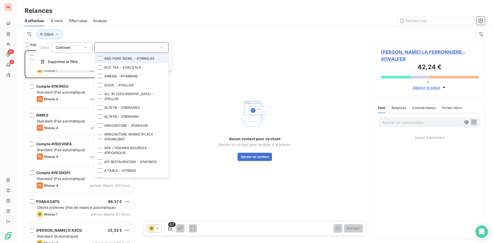
scroll to position [188, 107]
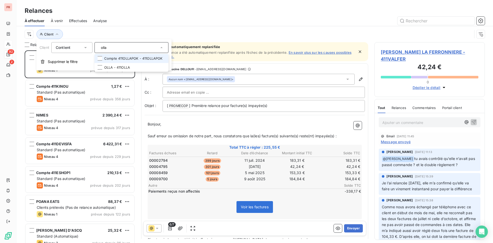
type input "olla"
click at [140, 58] on li "Compte 411OLLAPOK - 411OLLAPOK" at bounding box center [132, 58] width 74 height 9
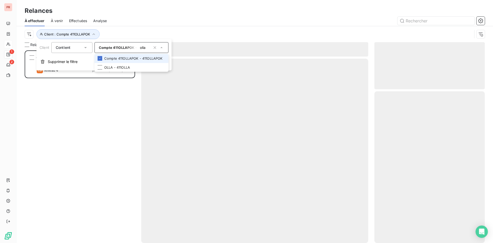
scroll to position [188, 107]
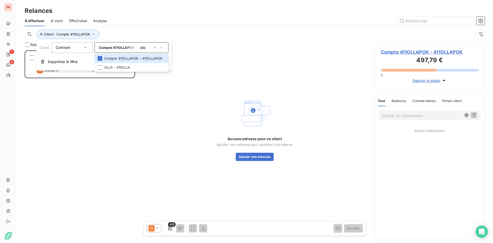
drag, startPoint x: 49, startPoint y: 113, endPoint x: 43, endPoint y: 100, distance: 14.7
click at [43, 102] on div "Compte 411OLLAPOK 281,44 € Standard (Pas automatique) Niveau 4 prévue depuis 20…" at bounding box center [80, 146] width 110 height 192
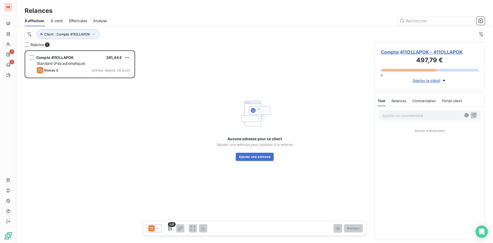
click at [152, 227] on icon at bounding box center [152, 228] width 4 height 3
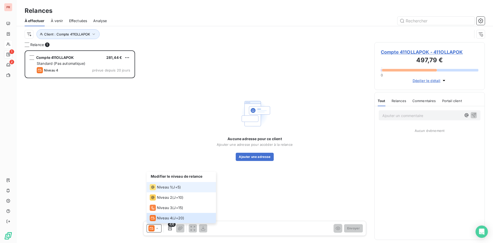
click at [169, 186] on span "Niveau 1" at bounding box center [164, 186] width 15 height 5
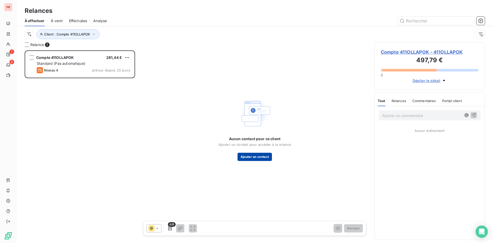
click at [262, 159] on button "Ajouter un contact" at bounding box center [255, 157] width 35 height 8
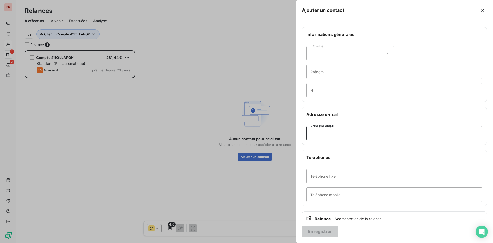
click at [318, 136] on input "Adresse email" at bounding box center [394, 133] width 176 height 14
paste input "[PERSON_NAME][EMAIL_ADDRESS][DOMAIN_NAME]"
type input "[PERSON_NAME][EMAIL_ADDRESS][DOMAIN_NAME]"
click at [326, 228] on button "Enregistrer" at bounding box center [320, 231] width 36 height 11
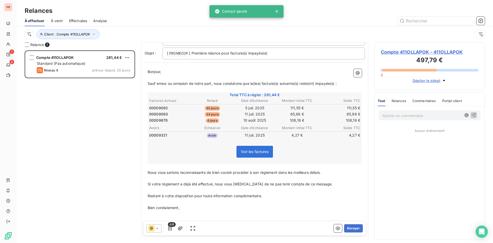
scroll to position [52, 0]
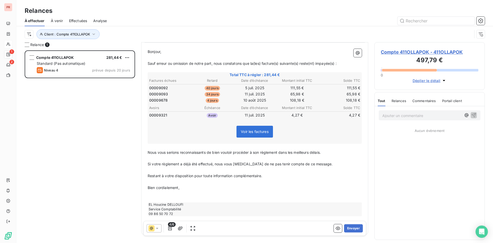
click at [170, 226] on span "4/6" at bounding box center [172, 224] width 8 height 5
click at [170, 229] on icon "button" at bounding box center [170, 228] width 4 height 4
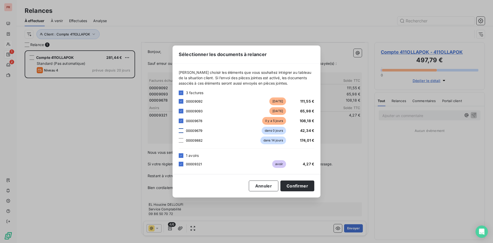
click at [181, 130] on div at bounding box center [181, 130] width 5 height 5
click at [122, 136] on div "Sélectionner les documents à relancer [PERSON_NAME] choisir les éléments que vo…" at bounding box center [246, 121] width 493 height 243
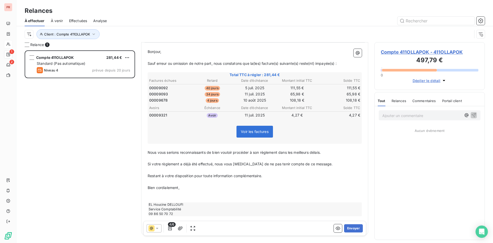
click at [158, 230] on icon at bounding box center [157, 227] width 5 height 5
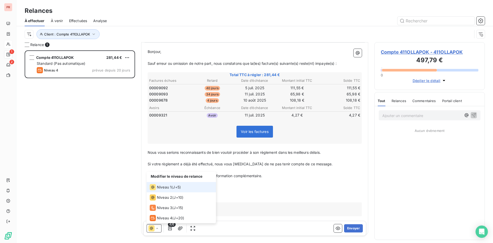
click at [109, 191] on div "Compte 411OLLAPOK 281,44 € Standard (Pas automatique) Niveau 4 prévue depuis 20…" at bounding box center [80, 146] width 110 height 192
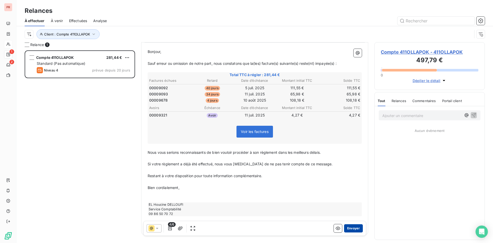
click at [350, 230] on button "Envoyer" at bounding box center [353, 228] width 19 height 8
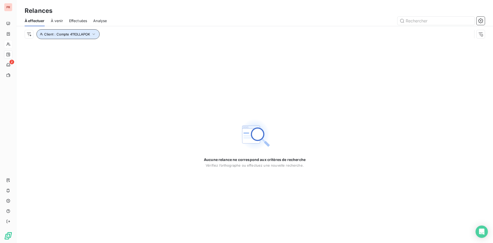
click at [60, 34] on span "Client : Compte 411OLLAPOK" at bounding box center [67, 34] width 46 height 4
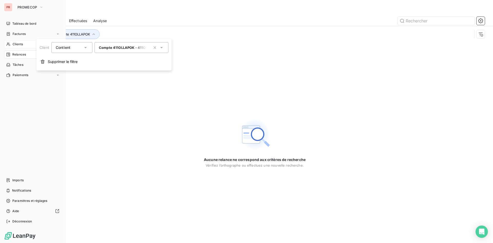
drag, startPoint x: 20, startPoint y: 43, endPoint x: 52, endPoint y: 42, distance: 32.4
click at [20, 43] on span "Clients" at bounding box center [18, 44] width 10 height 5
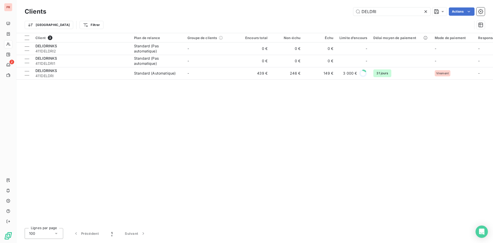
drag, startPoint x: 380, startPoint y: 13, endPoint x: 339, endPoint y: 17, distance: 41.7
click at [339, 17] on div "Clients DELDRI Actions" at bounding box center [255, 11] width 460 height 11
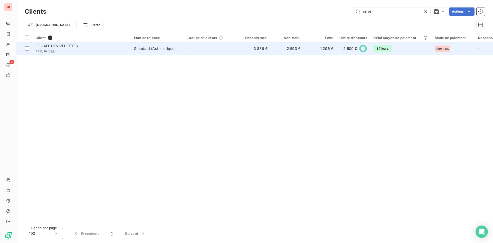
type input "cafve"
click at [260, 52] on td "3 889 €" at bounding box center [254, 48] width 33 height 12
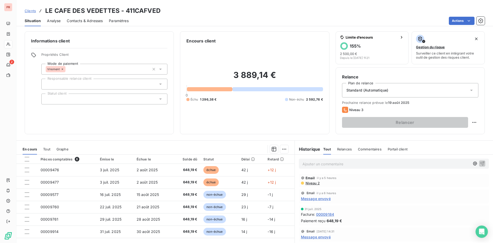
click at [313, 183] on span "Niveau 2" at bounding box center [312, 183] width 15 height 4
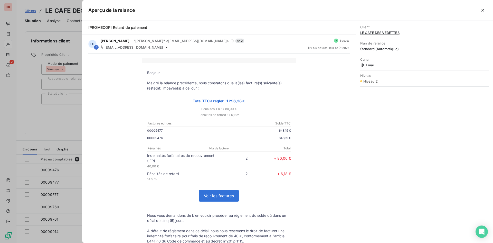
click at [69, 119] on div at bounding box center [246, 121] width 493 height 243
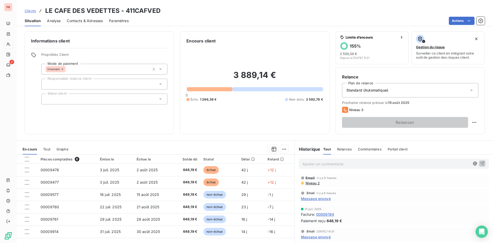
click at [317, 198] on span "Message envoyé" at bounding box center [316, 198] width 30 height 5
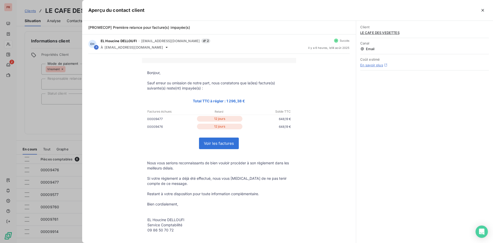
click at [61, 135] on div at bounding box center [246, 121] width 493 height 243
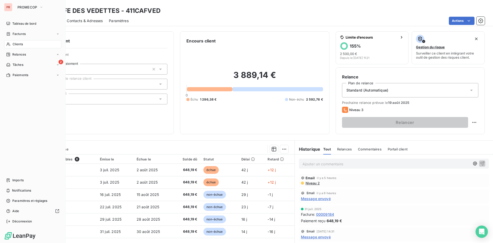
click at [20, 54] on span "Relances" at bounding box center [19, 54] width 14 height 5
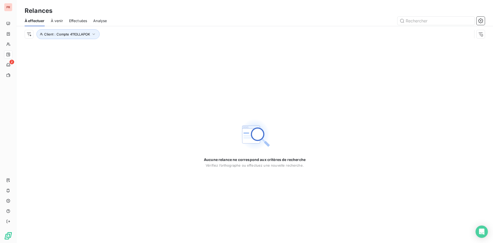
click at [80, 22] on span "Effectuées" at bounding box center [78, 20] width 18 height 5
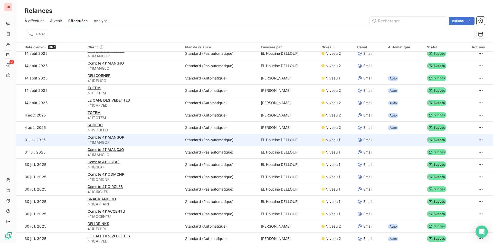
scroll to position [26, 0]
